Goal: Information Seeking & Learning: Learn about a topic

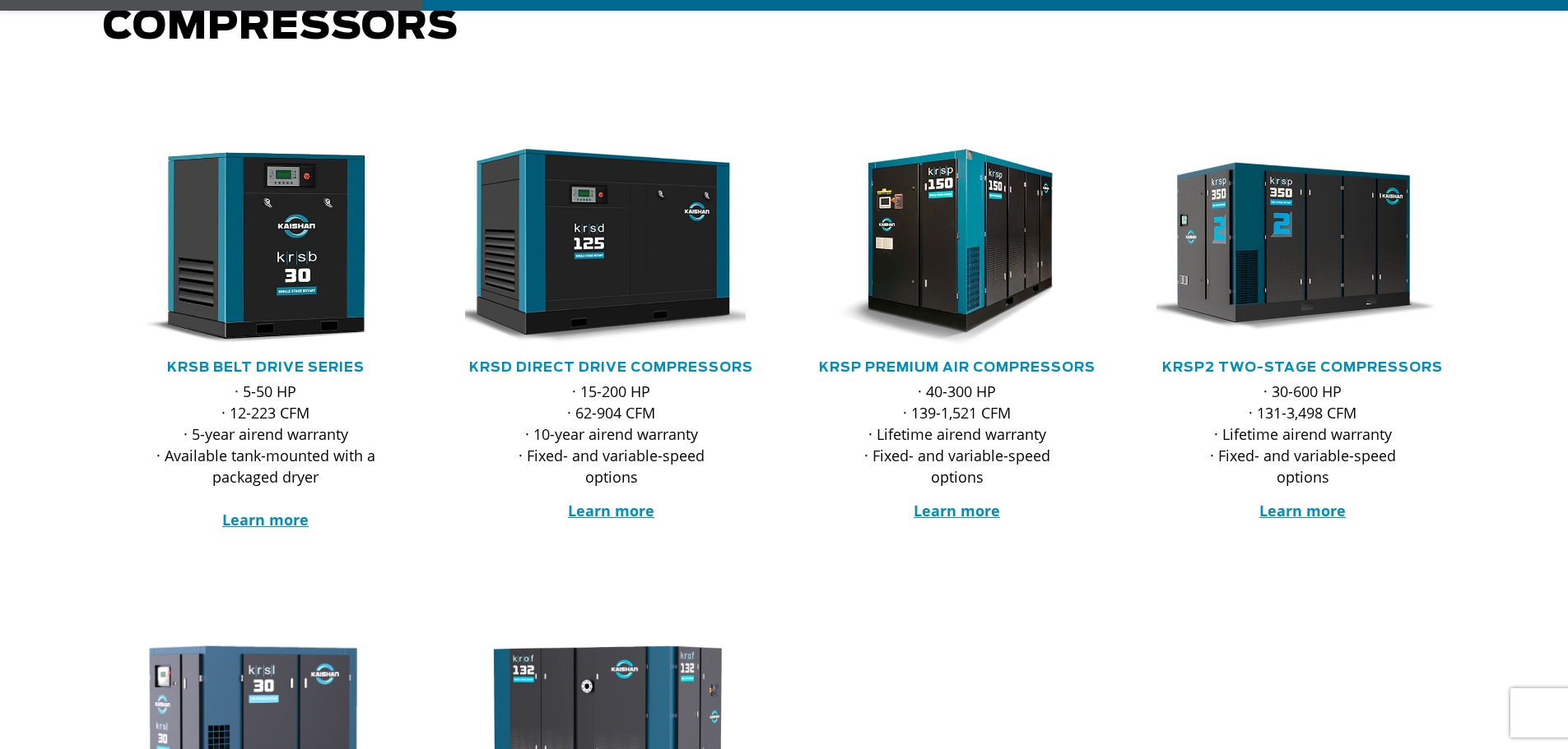
scroll to position [274, 0]
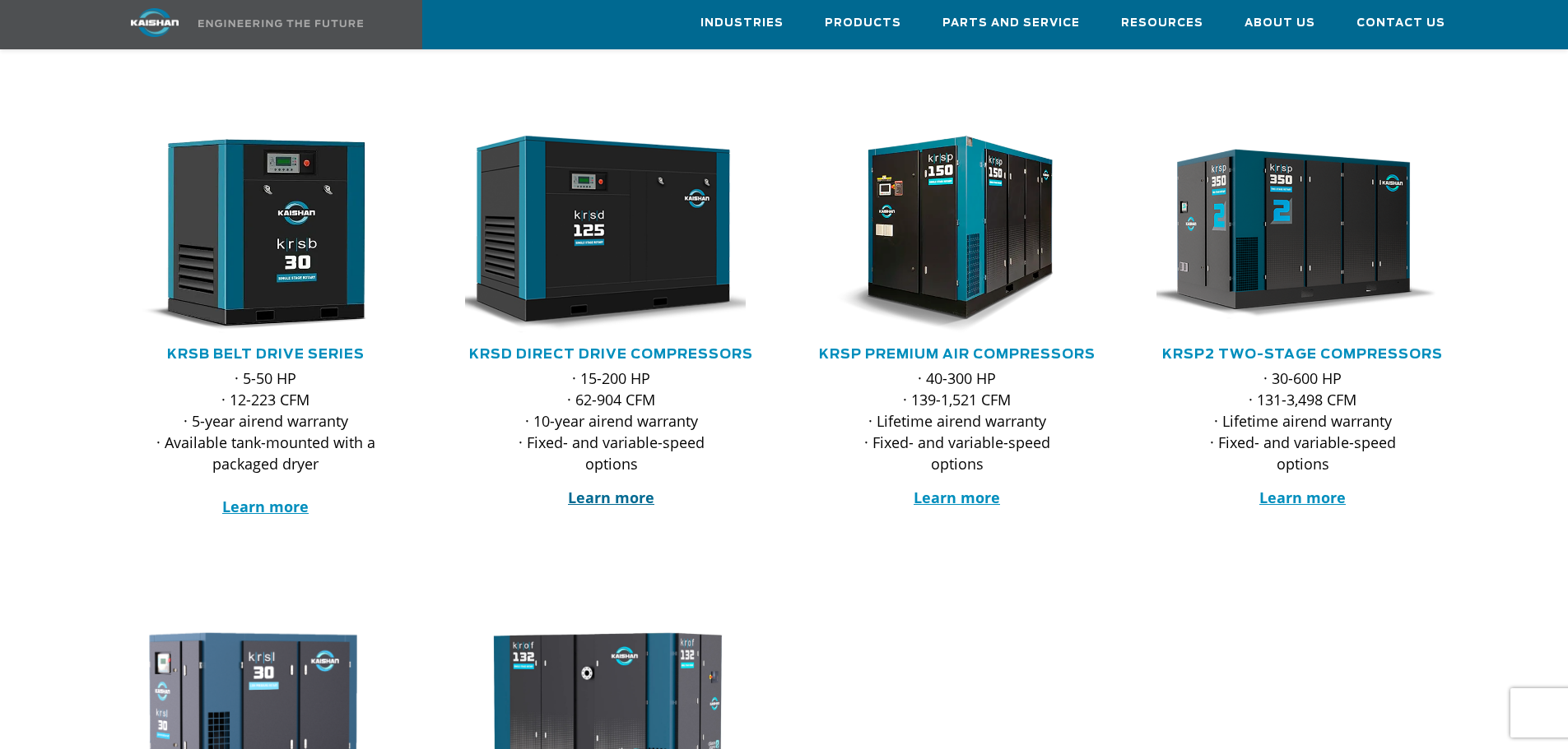
click at [623, 488] on strong "Learn more" at bounding box center [611, 497] width 86 height 20
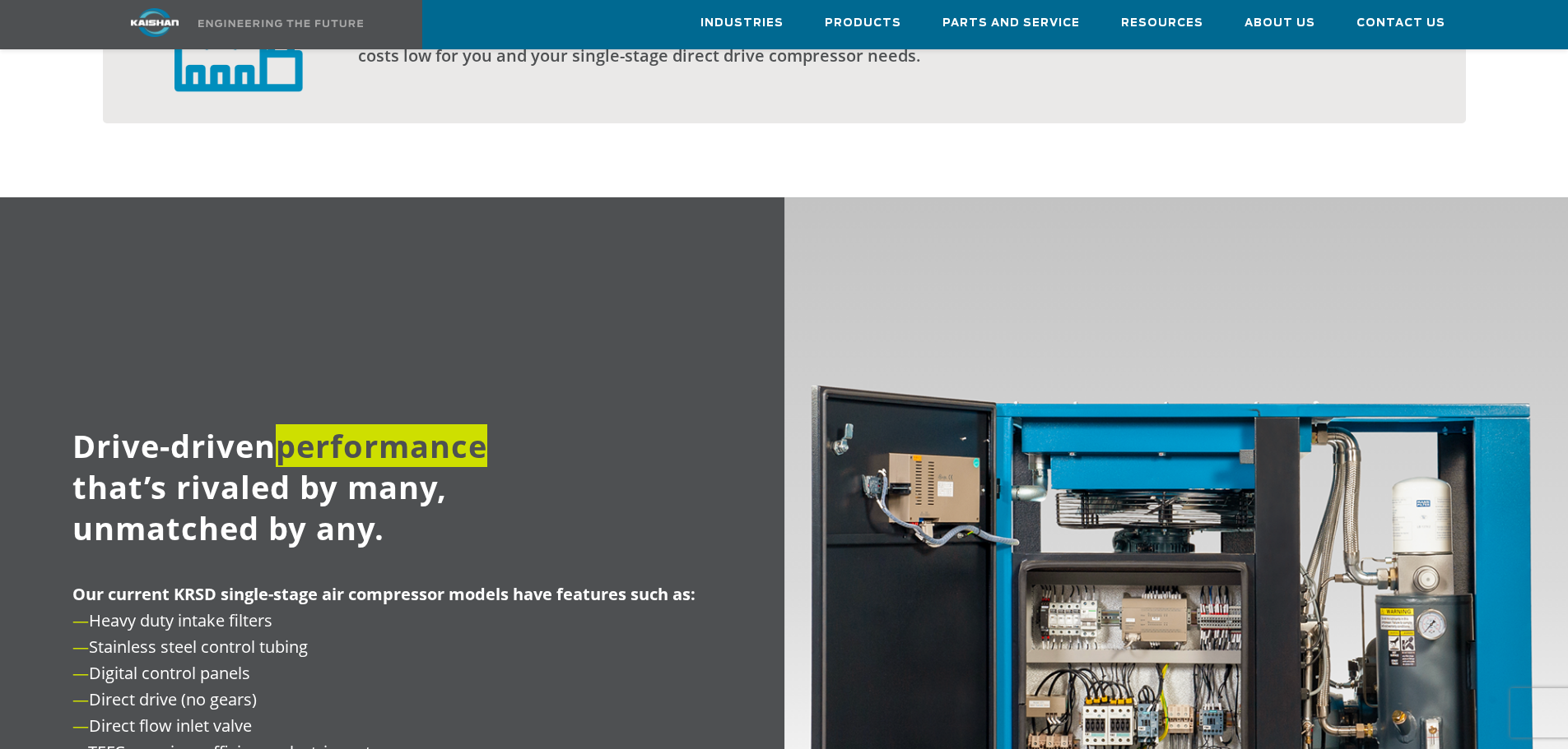
scroll to position [1645, 0]
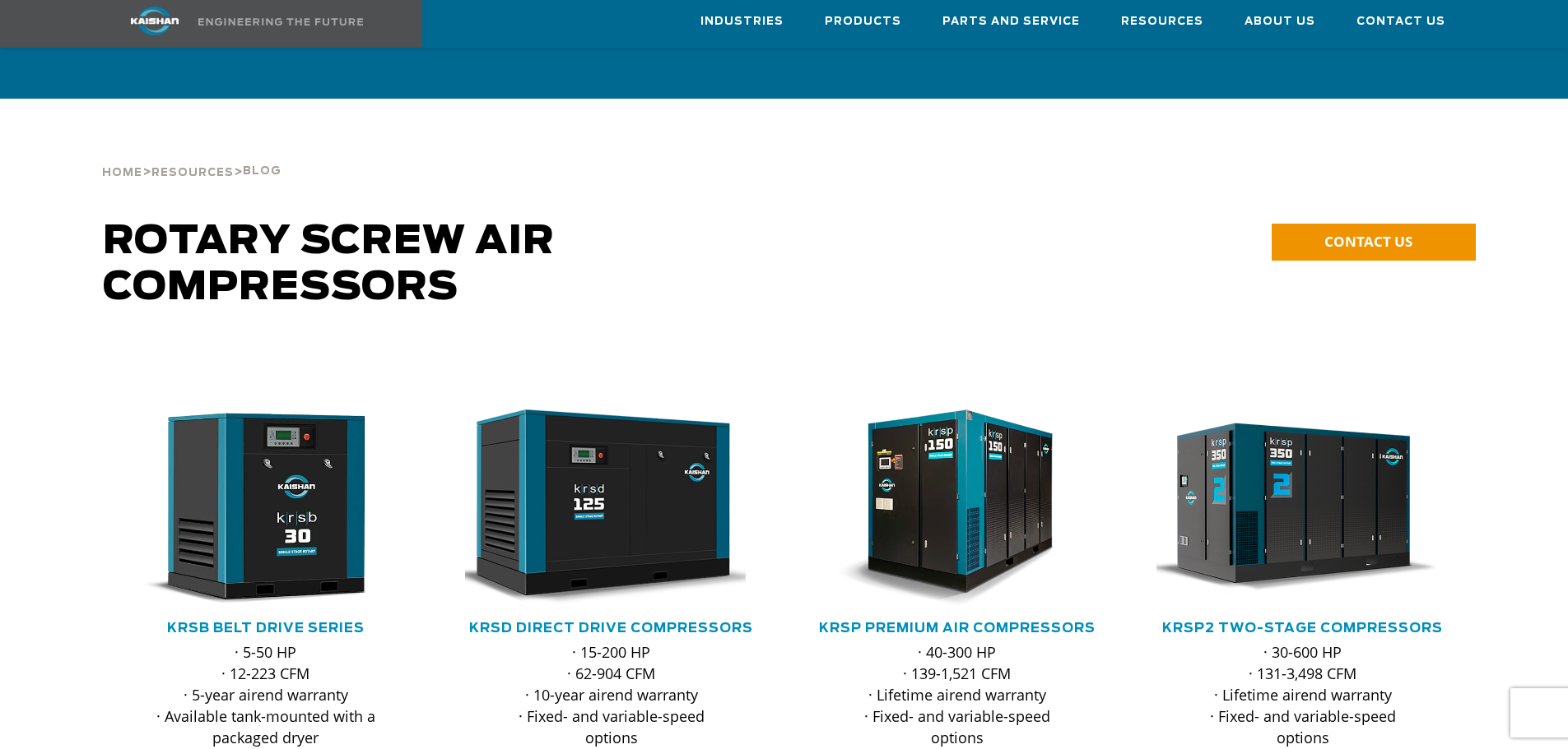
scroll to position [274, 0]
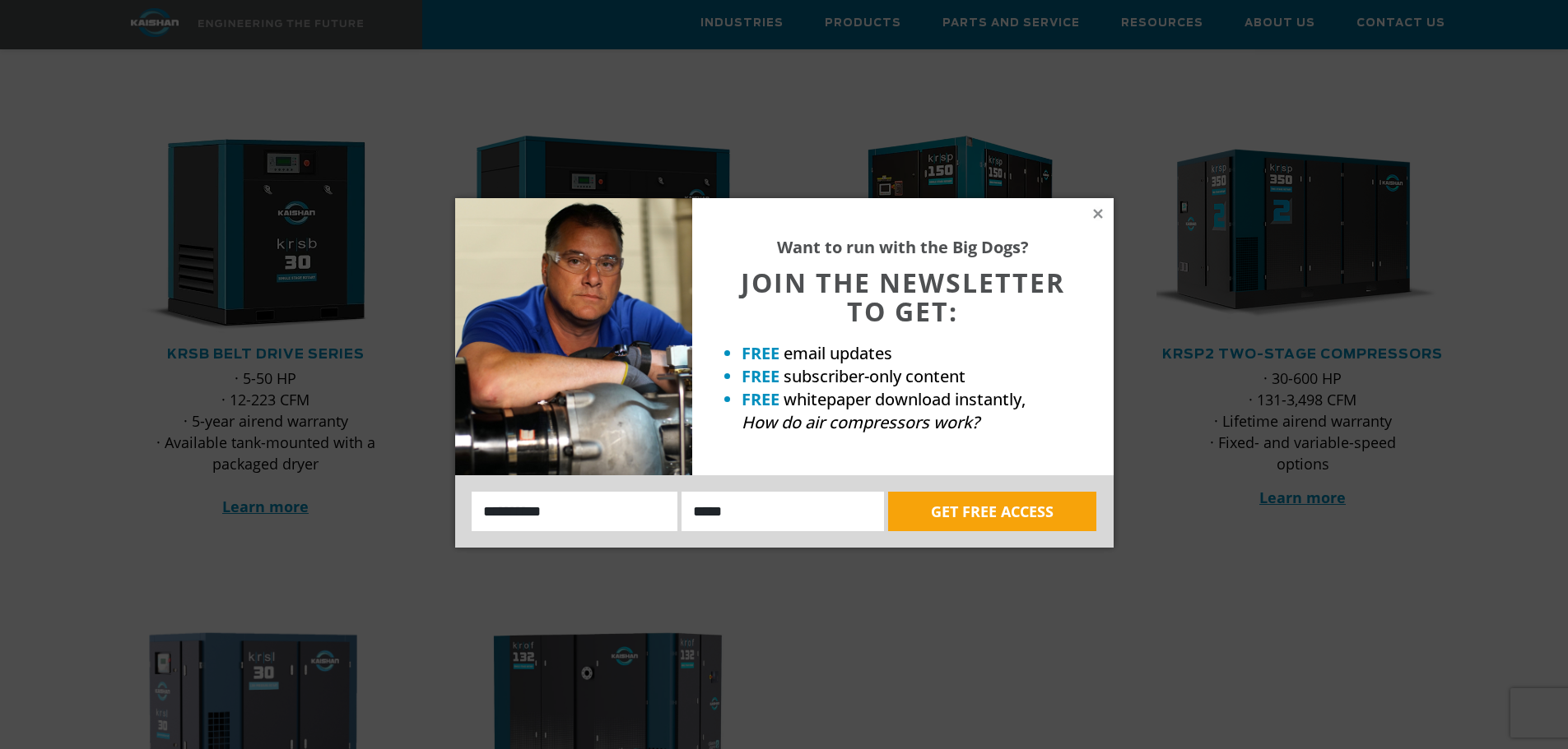
click at [90, 463] on div "Want to run with the Big Dogs? JOIN THE NEWSLETTER TO GET: FREE email updates F…" at bounding box center [784, 374] width 1568 height 749
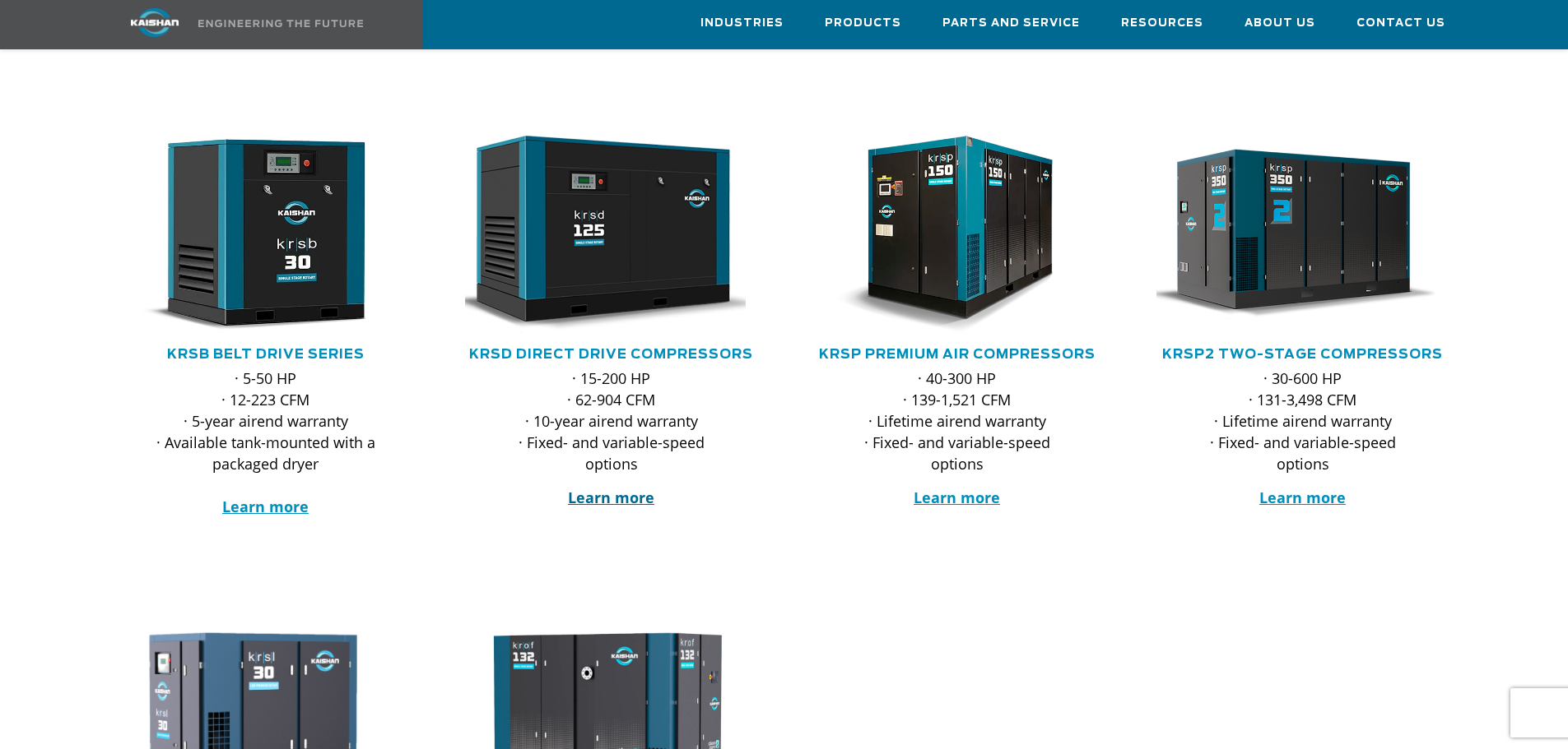
click at [614, 488] on strong "Learn more" at bounding box center [611, 497] width 86 height 20
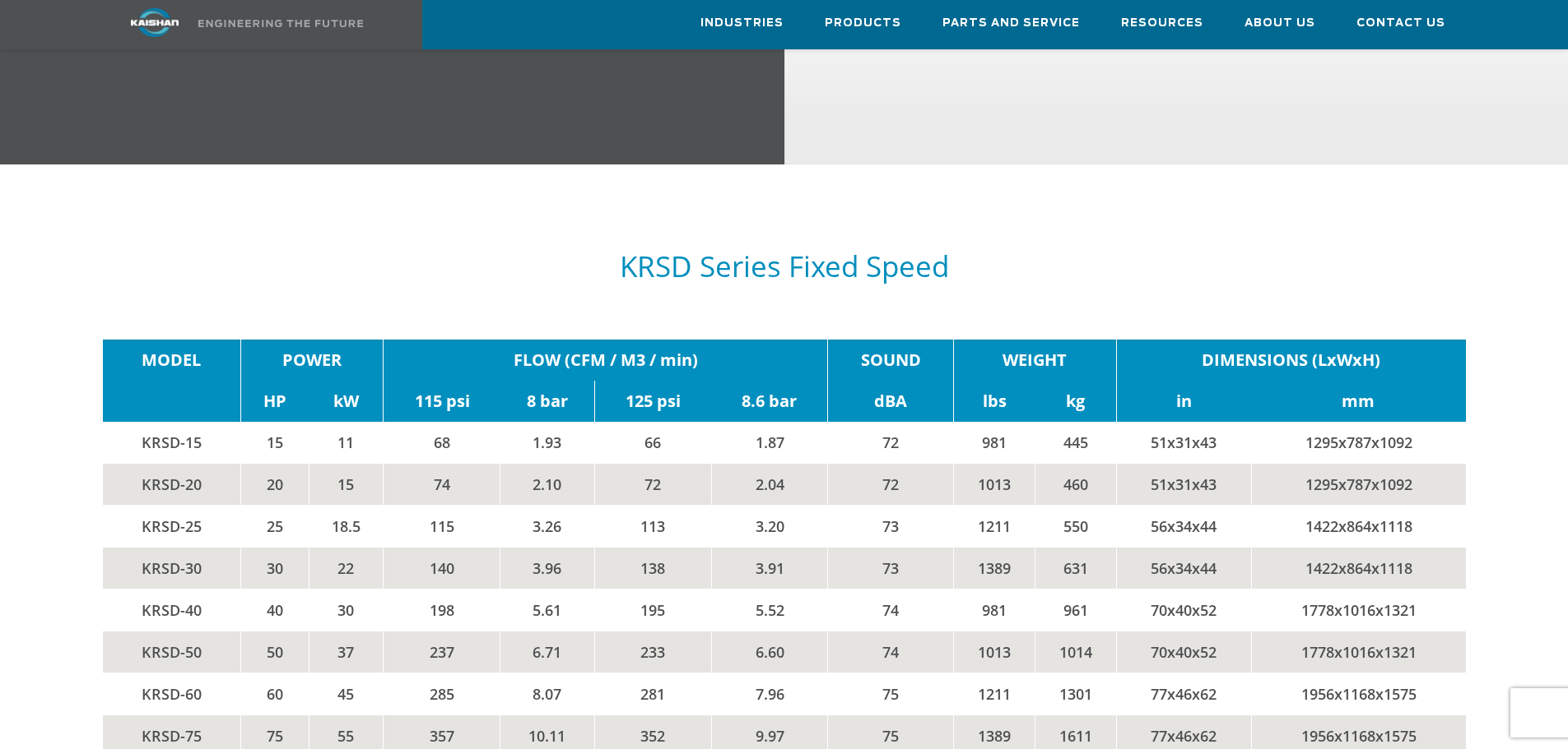
scroll to position [2194, 0]
